Goal: Task Accomplishment & Management: Manage account settings

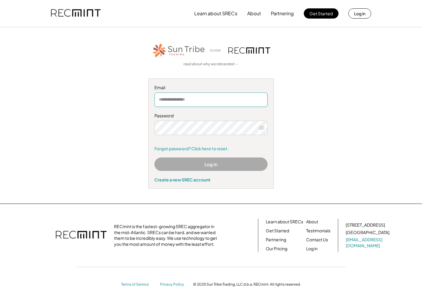
click at [209, 100] on input "email" at bounding box center [210, 99] width 113 height 14
type input "**********"
click at [220, 147] on link "Forgot password? Click here to reset." at bounding box center [210, 149] width 113 height 6
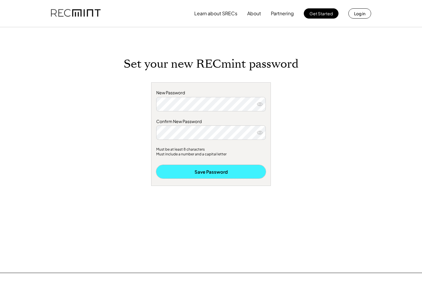
click at [224, 169] on button "Save Password" at bounding box center [210, 171] width 109 height 13
